Goal: Task Accomplishment & Management: Complete application form

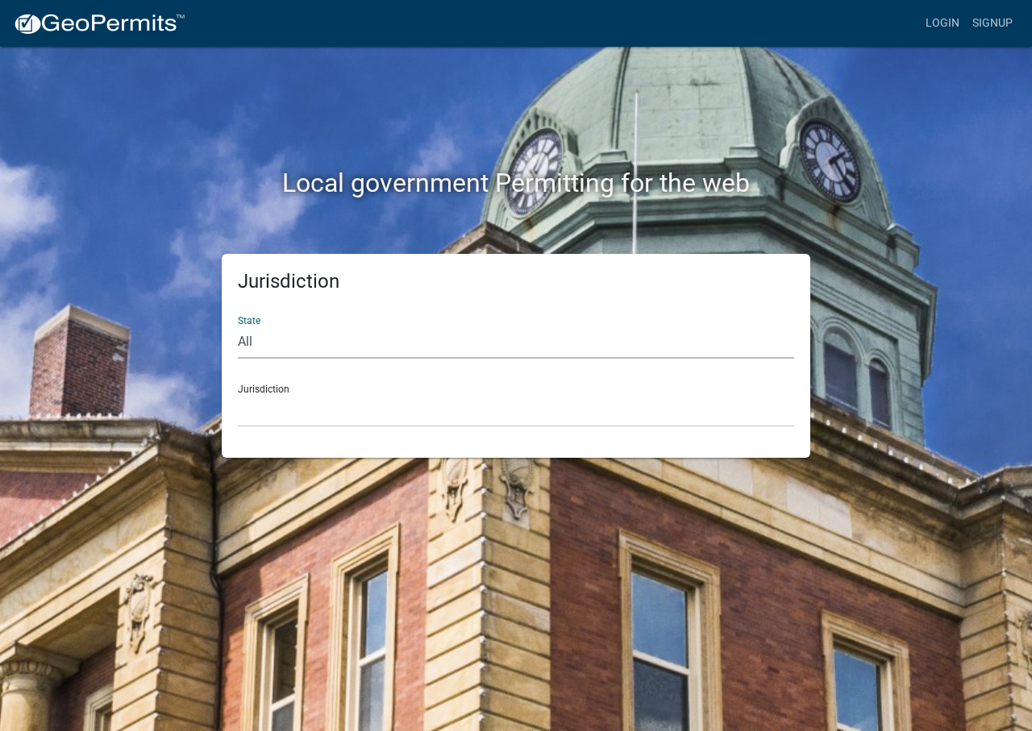
click at [297, 348] on select "All [US_STATE] [US_STATE] [US_STATE] [US_STATE] [US_STATE] [US_STATE] [US_STATE…" at bounding box center [516, 342] width 556 height 33
select select "[US_STATE]"
click at [238, 326] on select "All [US_STATE] [US_STATE] [US_STATE] [US_STATE] [US_STATE] [US_STATE] [US_STATE…" at bounding box center [516, 342] width 556 height 33
click at [292, 405] on select "[GEOGRAPHIC_DATA], [US_STATE] [GEOGRAPHIC_DATA], [US_STATE] [GEOGRAPHIC_DATA], …" at bounding box center [516, 410] width 556 height 33
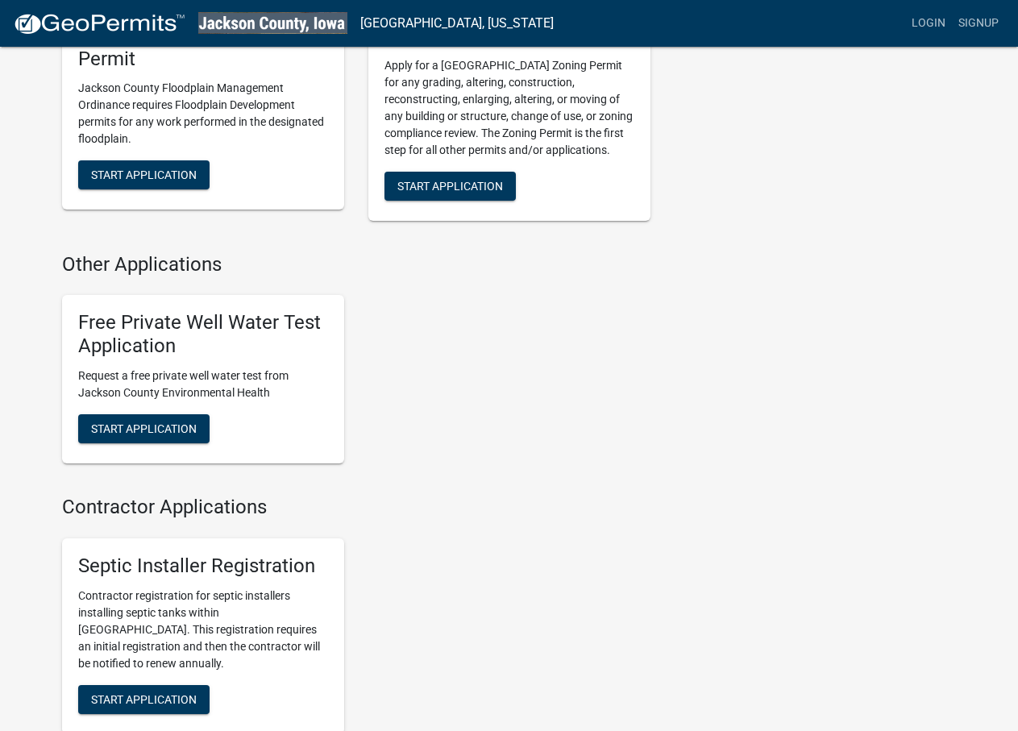
scroll to position [692, 0]
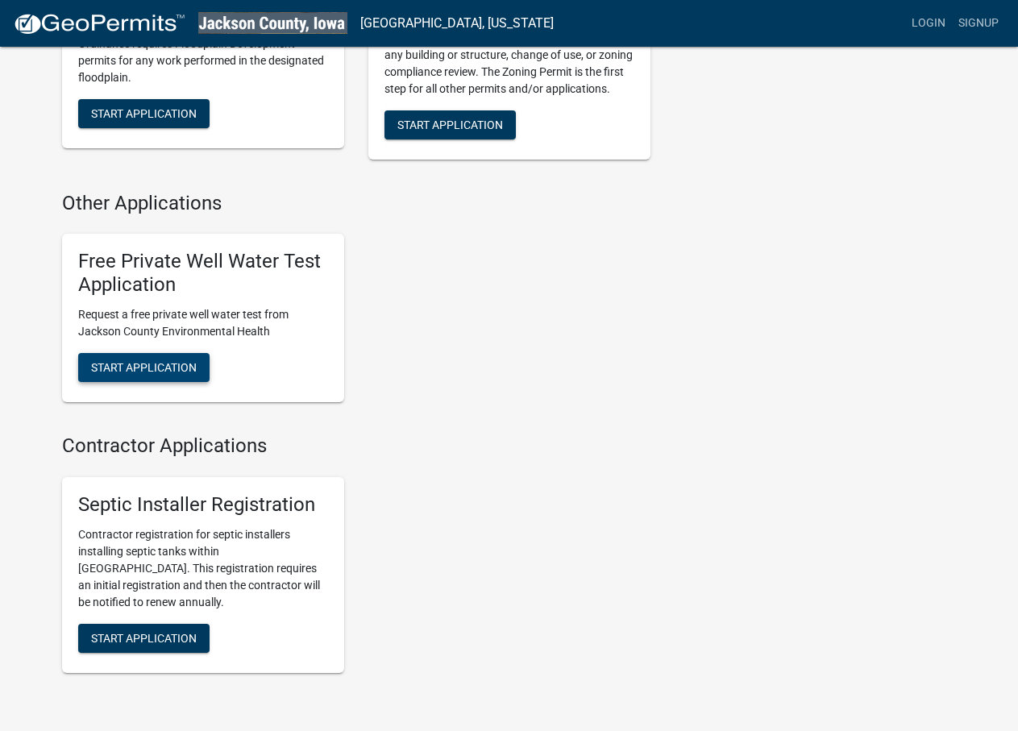
click at [193, 372] on span "Start Application" at bounding box center [144, 366] width 106 height 13
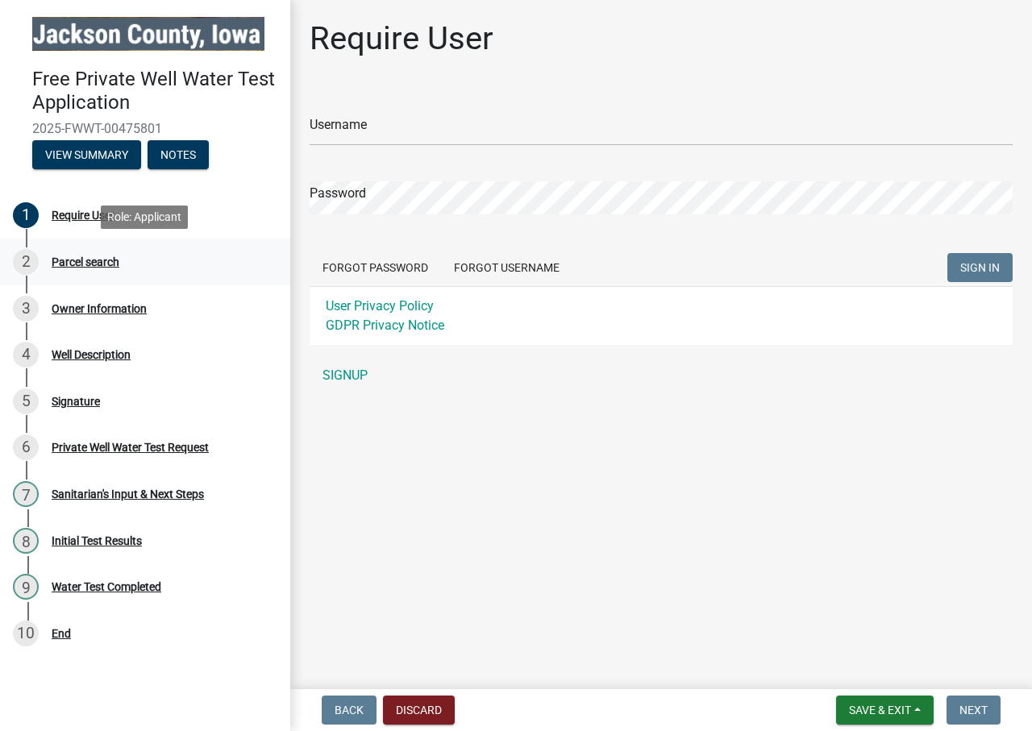
click at [106, 260] on div "Parcel search" at bounding box center [86, 261] width 68 height 11
